Goal: Task Accomplishment & Management: Manage account settings

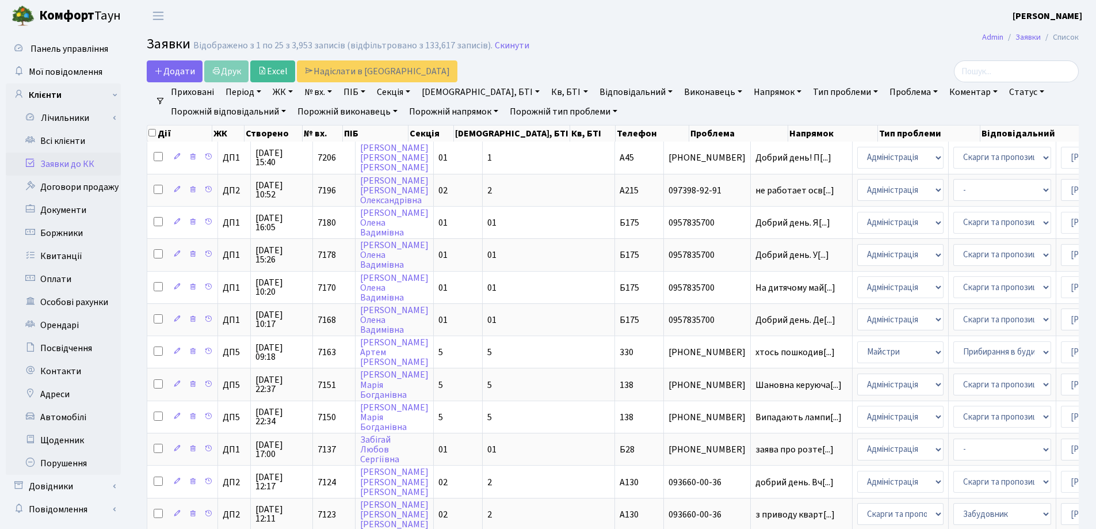
select select "25"
click at [74, 166] on link "Заявки до КК" at bounding box center [63, 163] width 115 height 23
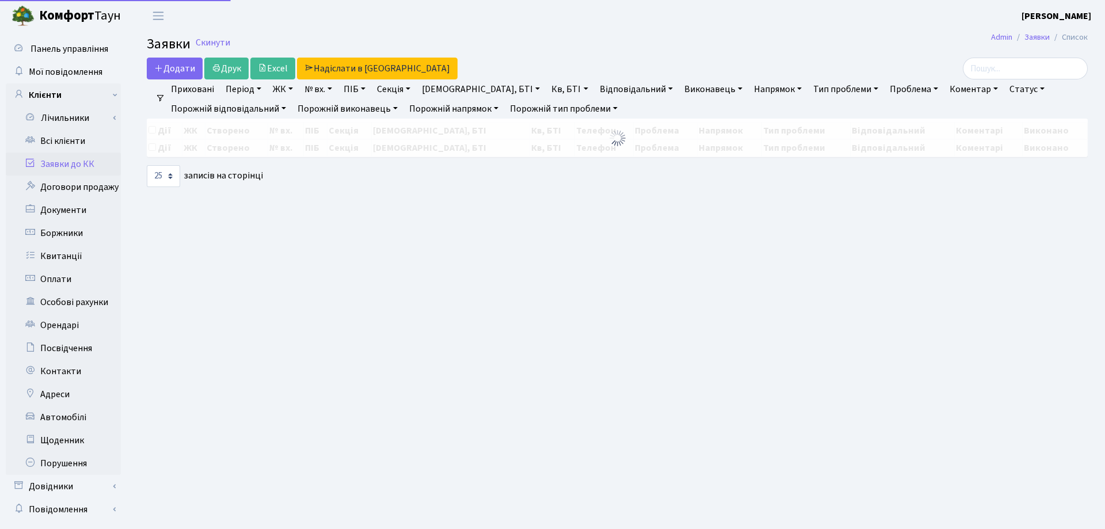
select select "25"
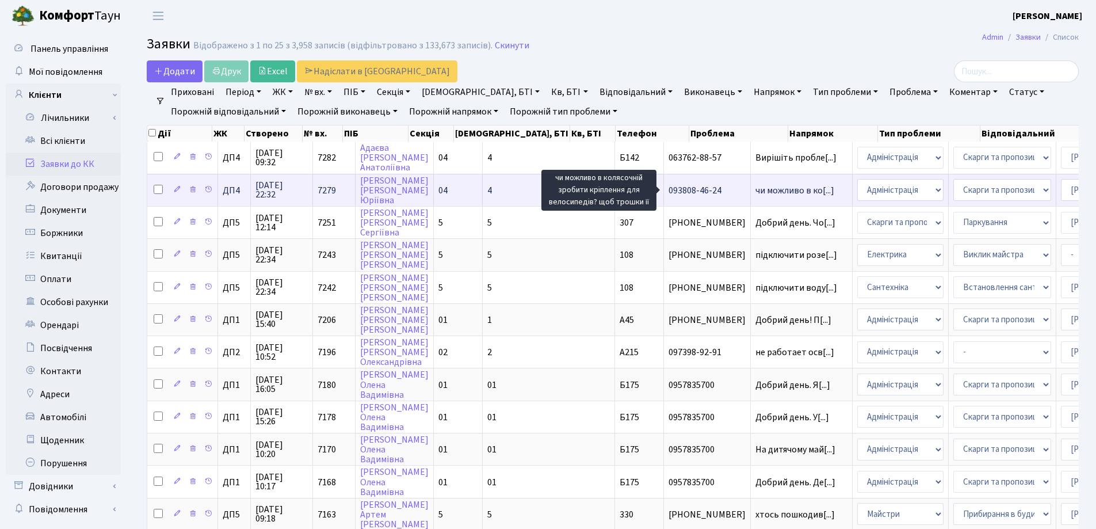
click at [755, 190] on span "чи можливо в ко[...]" at bounding box center [794, 190] width 79 height 13
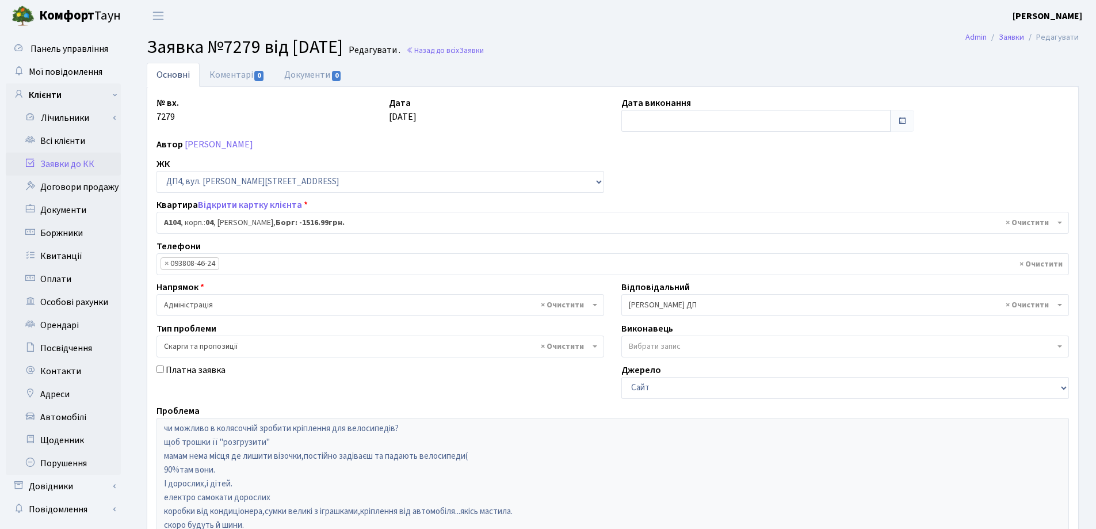
select select "33193"
select select "55"
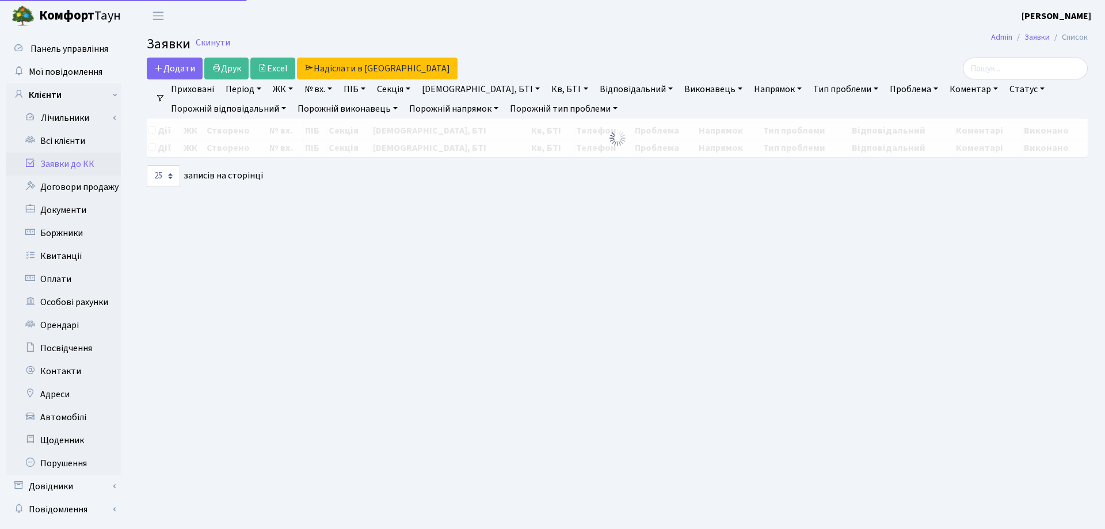
select select "25"
